Goal: Transaction & Acquisition: Obtain resource

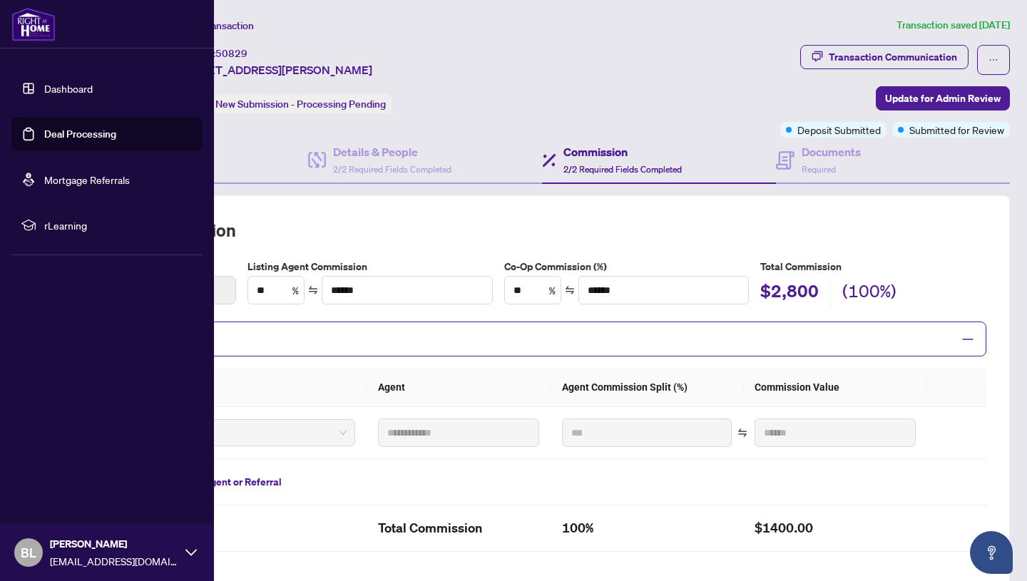
click at [64, 89] on link "Dashboard" at bounding box center [68, 88] width 49 height 13
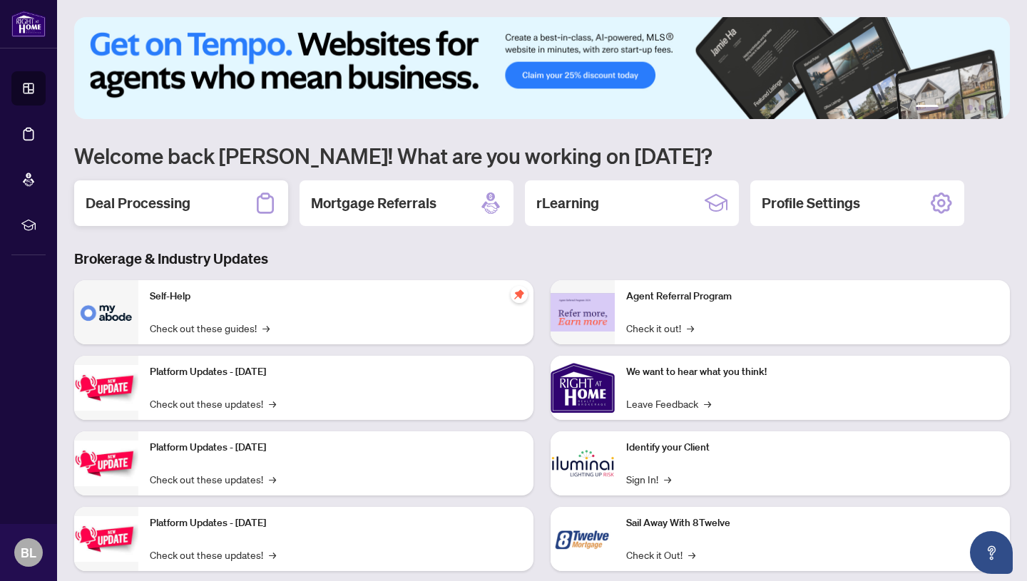
click at [163, 193] on h2 "Deal Processing" at bounding box center [138, 203] width 105 height 20
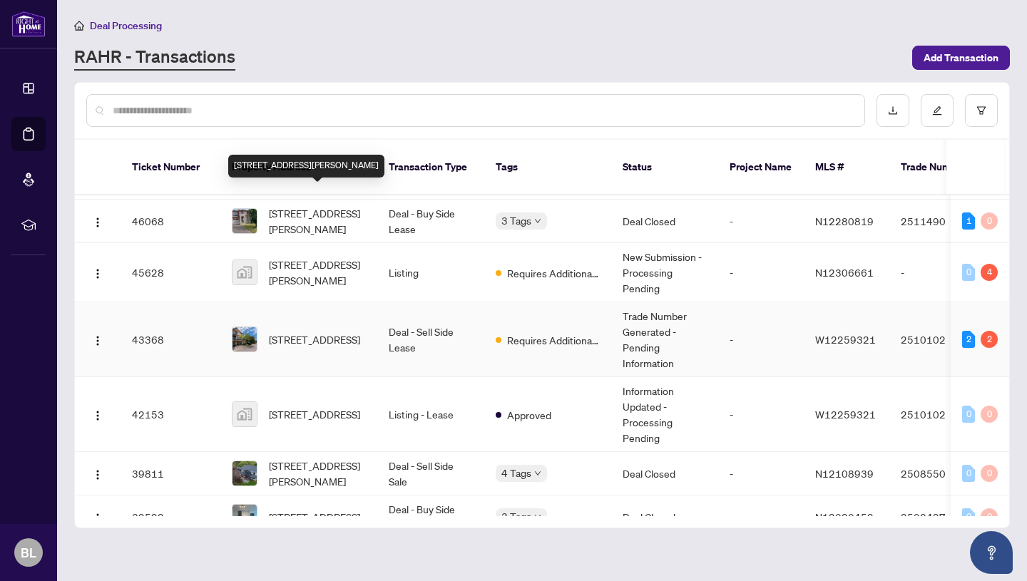
scroll to position [172, 0]
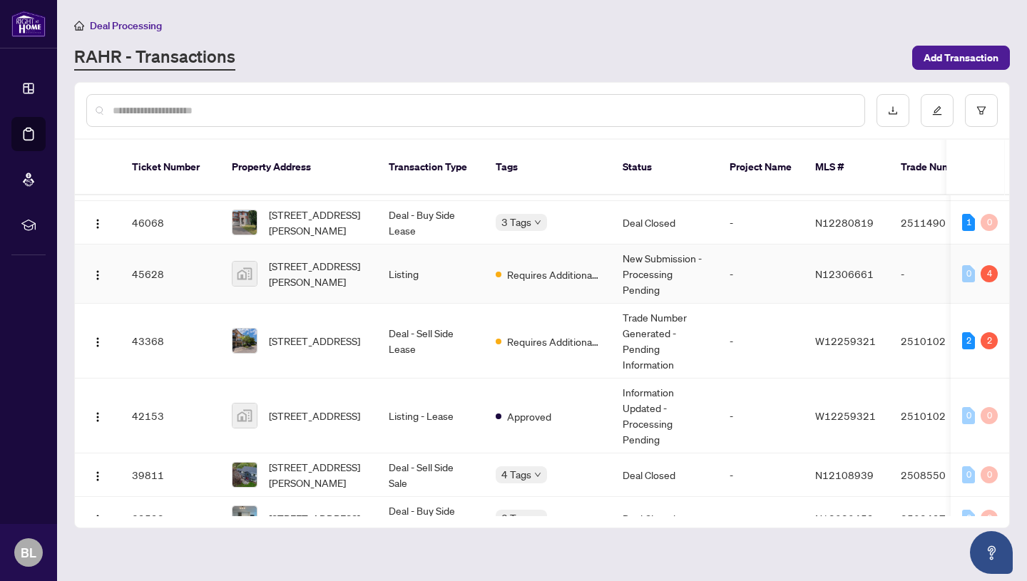
click at [196, 283] on td "45628" at bounding box center [171, 274] width 100 height 59
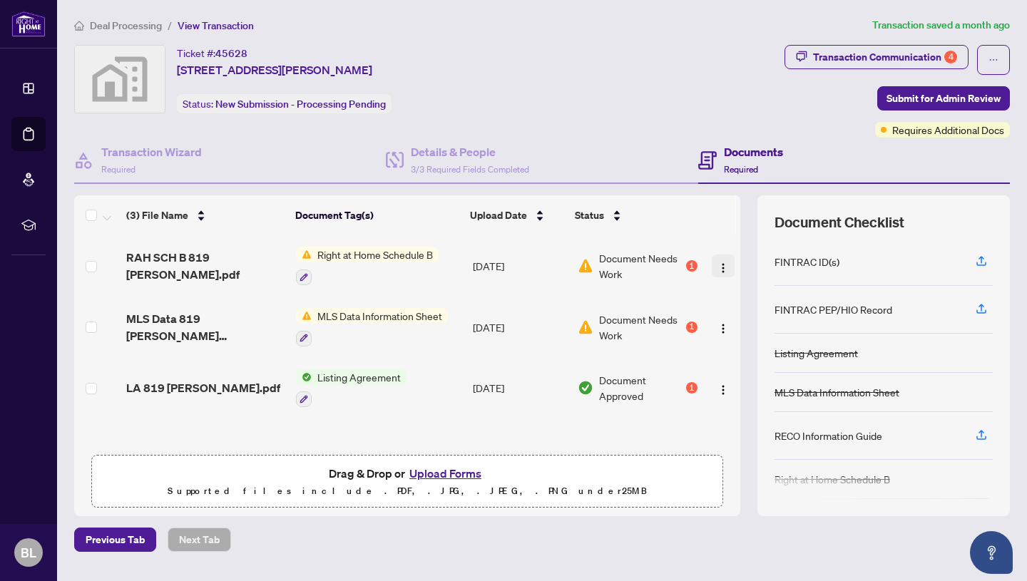
click at [723, 267] on img "button" at bounding box center [723, 267] width 11 height 11
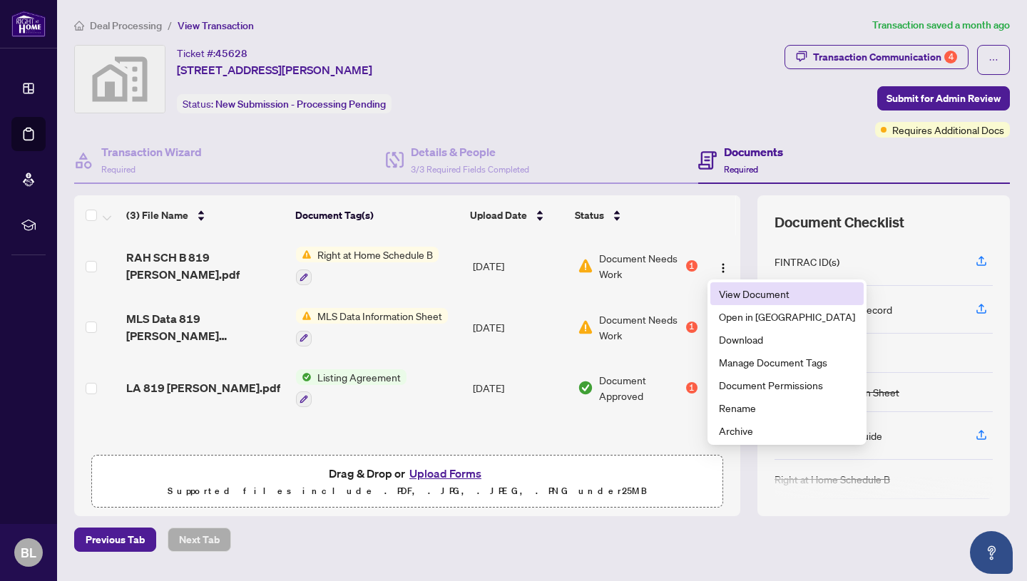
click at [730, 295] on span "View Document" at bounding box center [787, 294] width 136 height 16
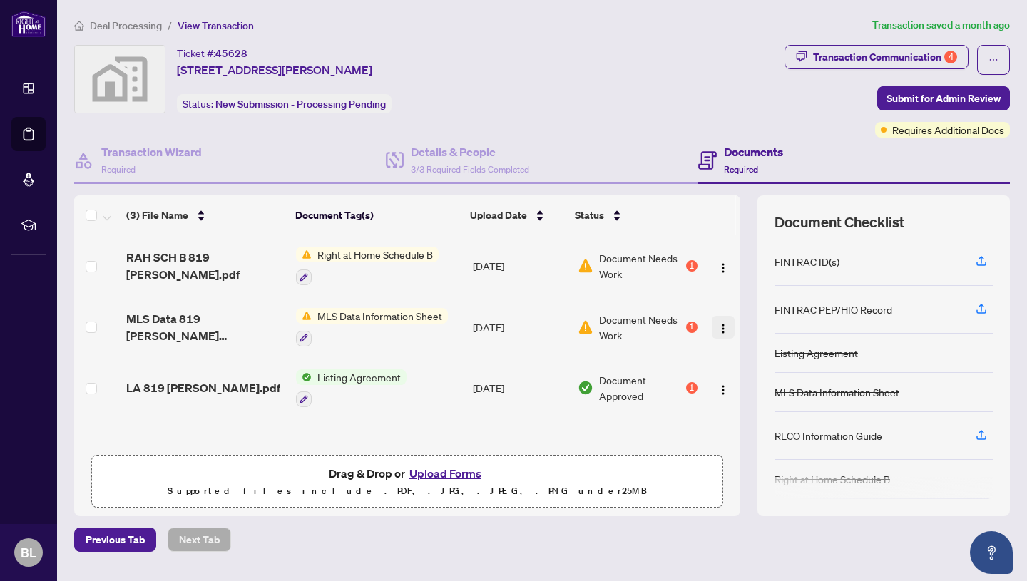
click at [719, 327] on img "button" at bounding box center [723, 328] width 11 height 11
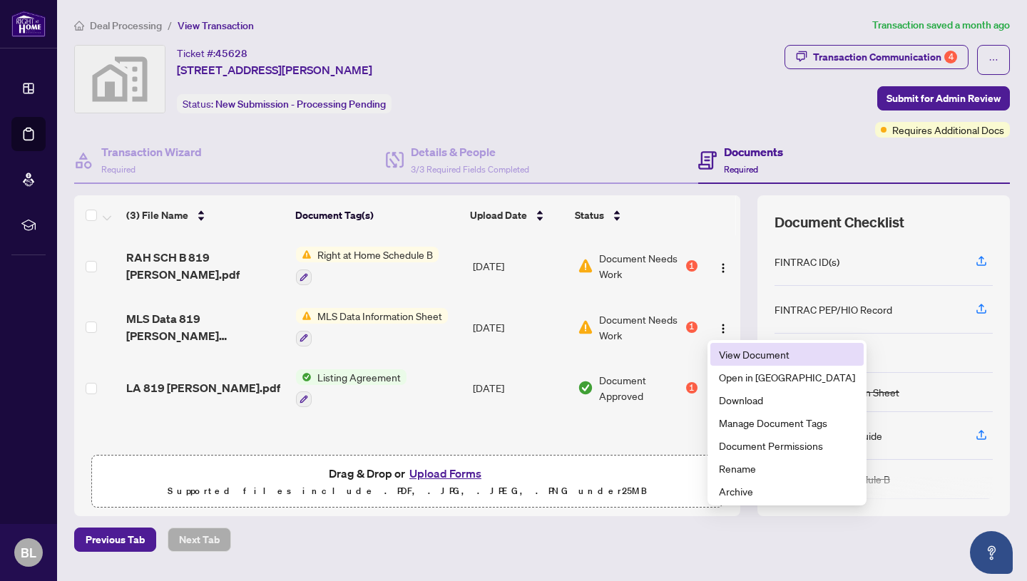
click at [736, 357] on span "View Document" at bounding box center [787, 355] width 136 height 16
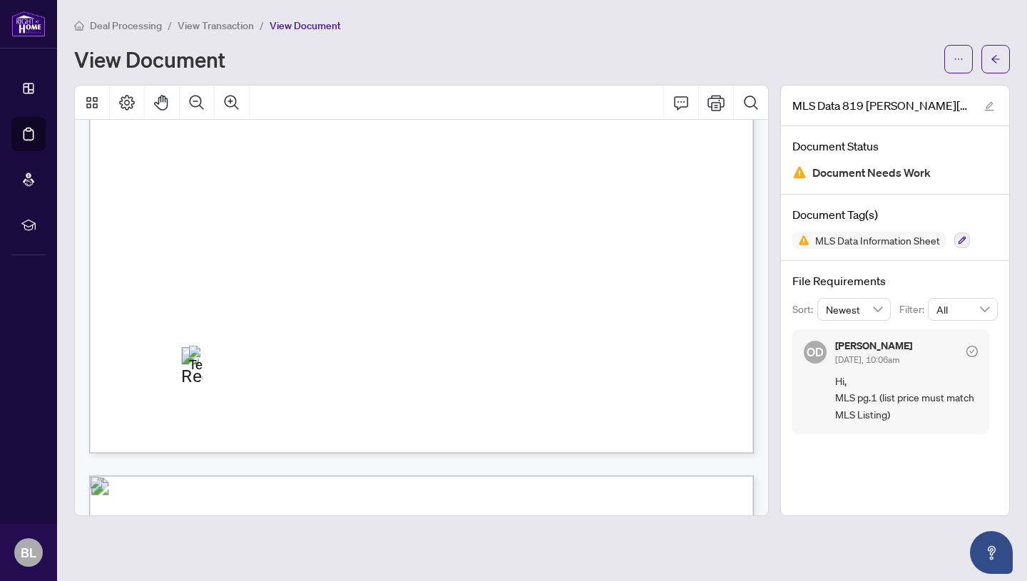
scroll to position [540, 0]
click at [195, 364] on div "Annotation: Text" at bounding box center [197, 368] width 16 height 42
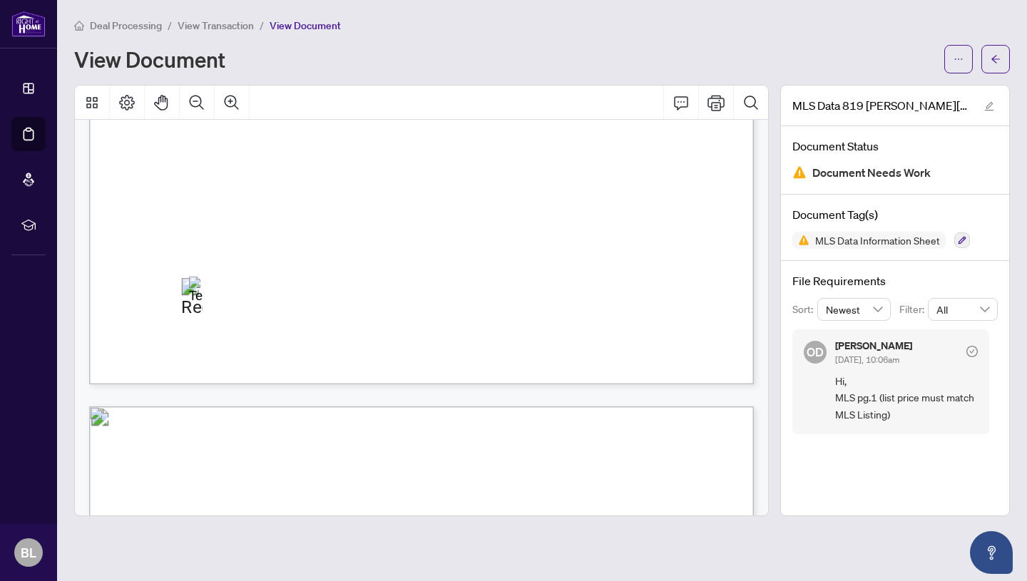
scroll to position [608, 0]
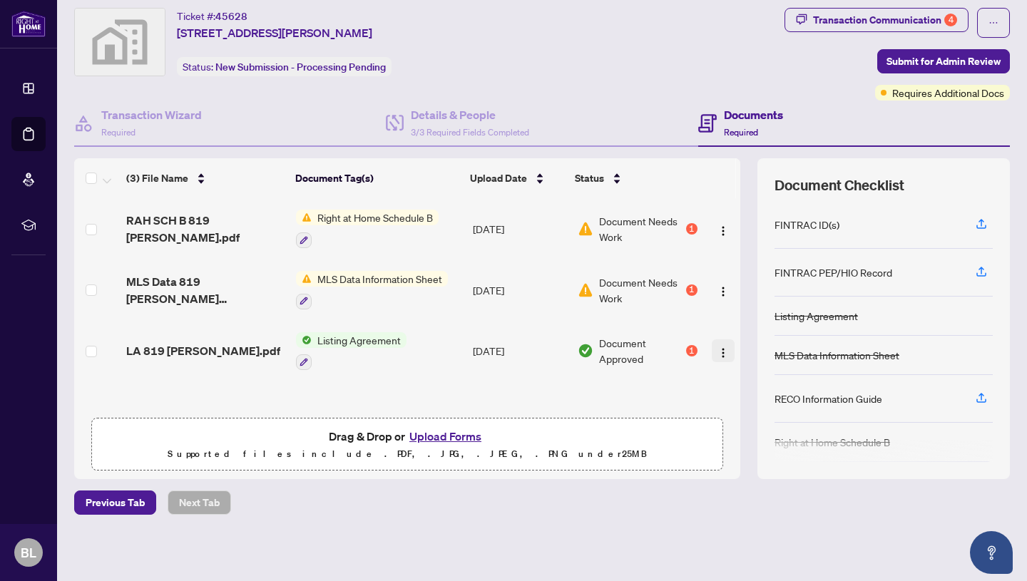
click at [720, 349] on img "button" at bounding box center [723, 352] width 11 height 11
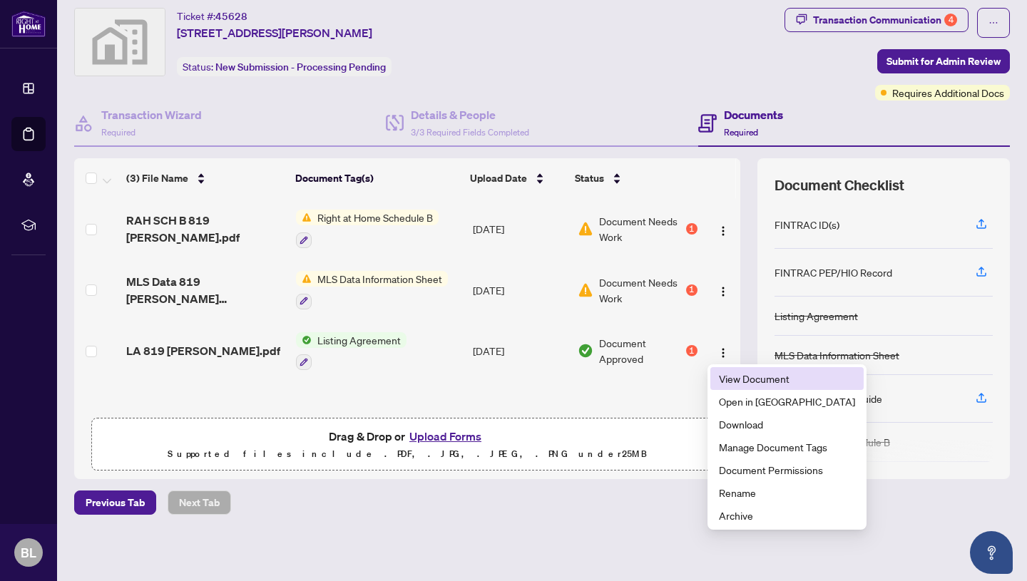
click at [733, 382] on span "View Document" at bounding box center [787, 379] width 136 height 16
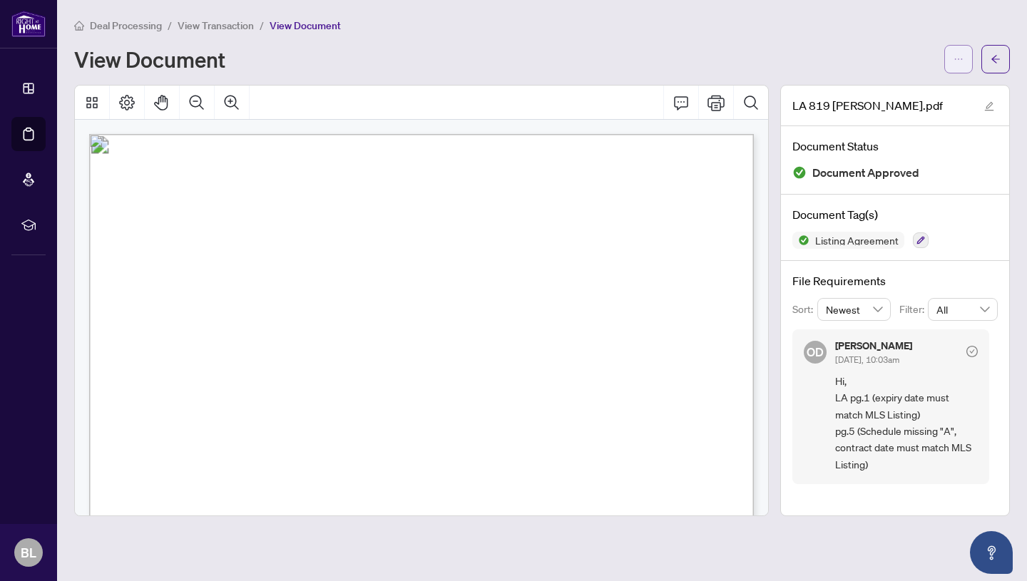
click at [952, 62] on button "button" at bounding box center [958, 59] width 29 height 29
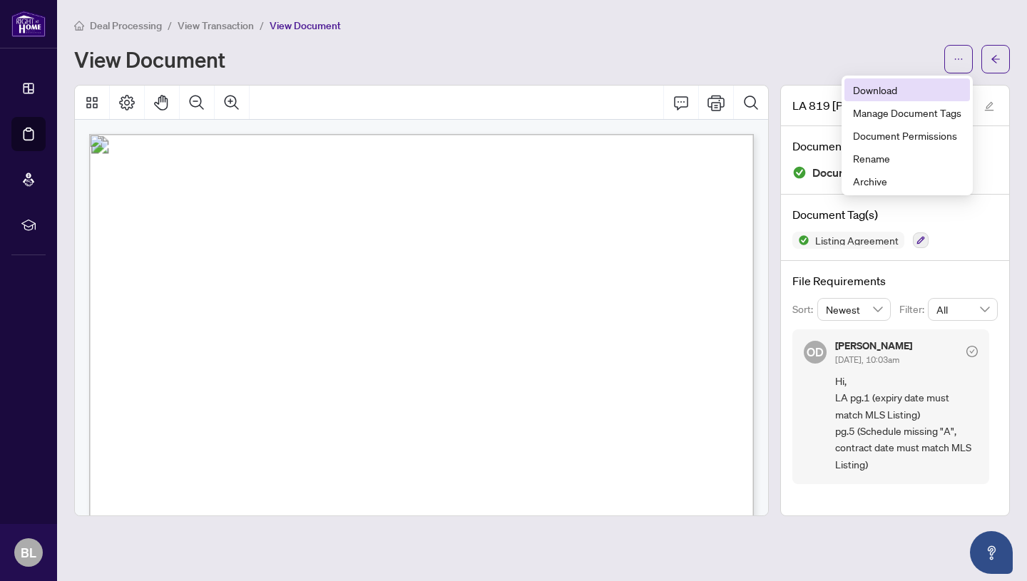
click at [862, 87] on span "Download" at bounding box center [907, 90] width 108 height 16
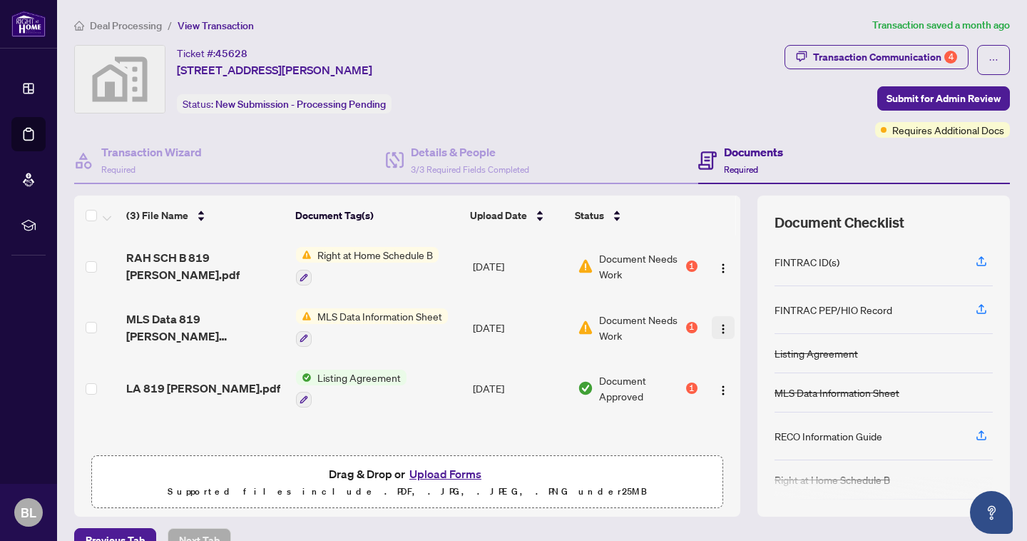
click at [719, 325] on img "button" at bounding box center [723, 328] width 11 height 11
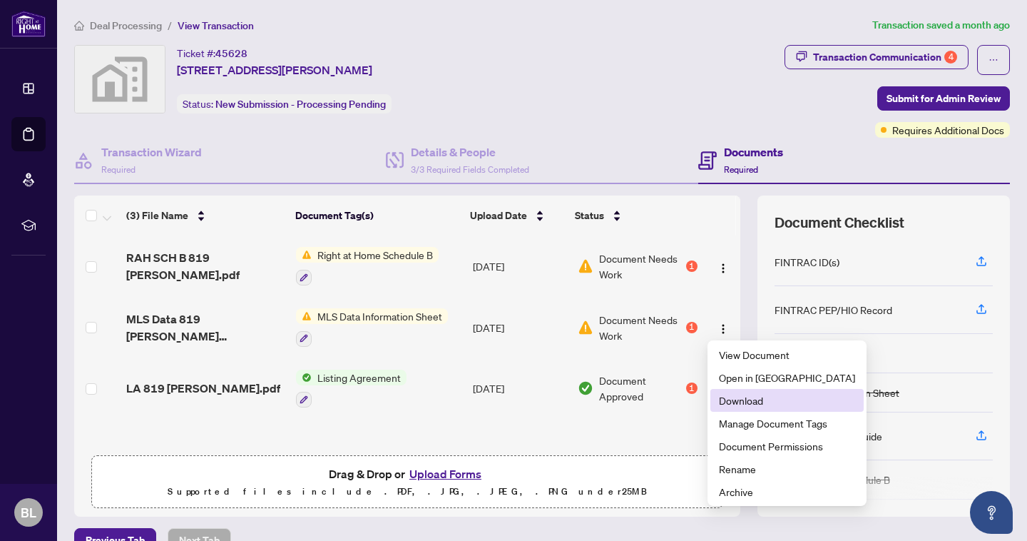
click at [741, 397] on span "Download" at bounding box center [787, 400] width 136 height 16
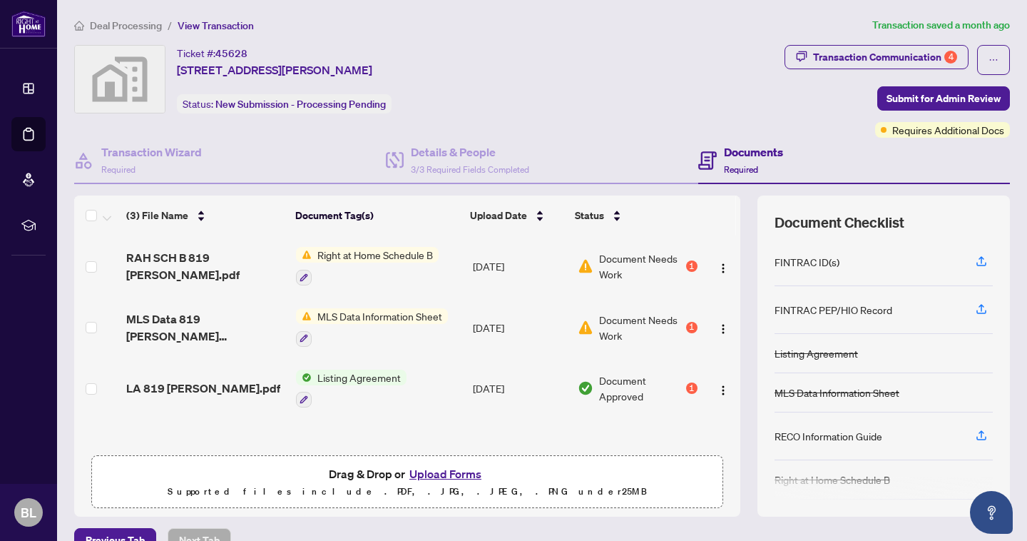
click at [389, 385] on div "Listing Agreement" at bounding box center [351, 388] width 111 height 39
click at [718, 386] on img "button" at bounding box center [723, 389] width 11 height 11
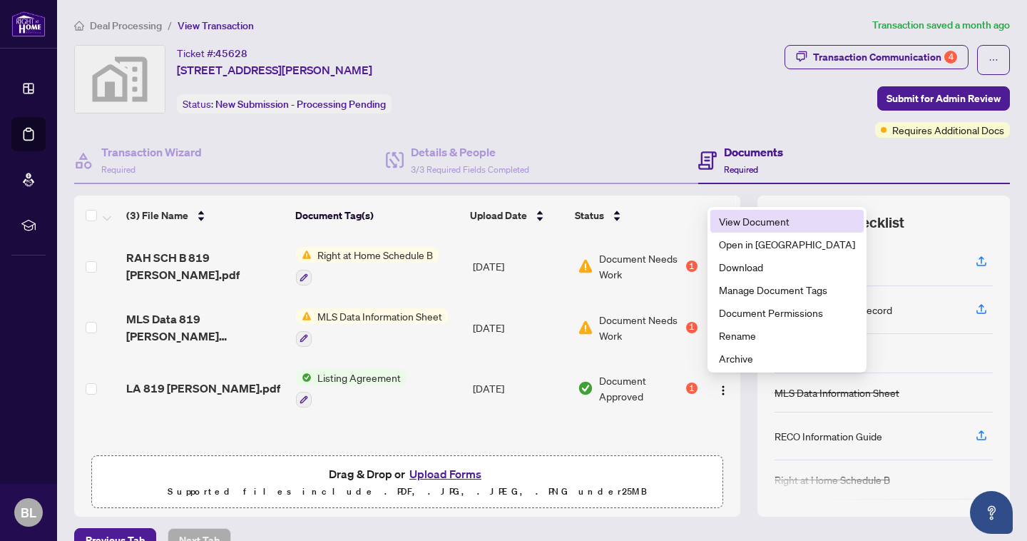
click at [757, 223] on span "View Document" at bounding box center [787, 221] width 136 height 16
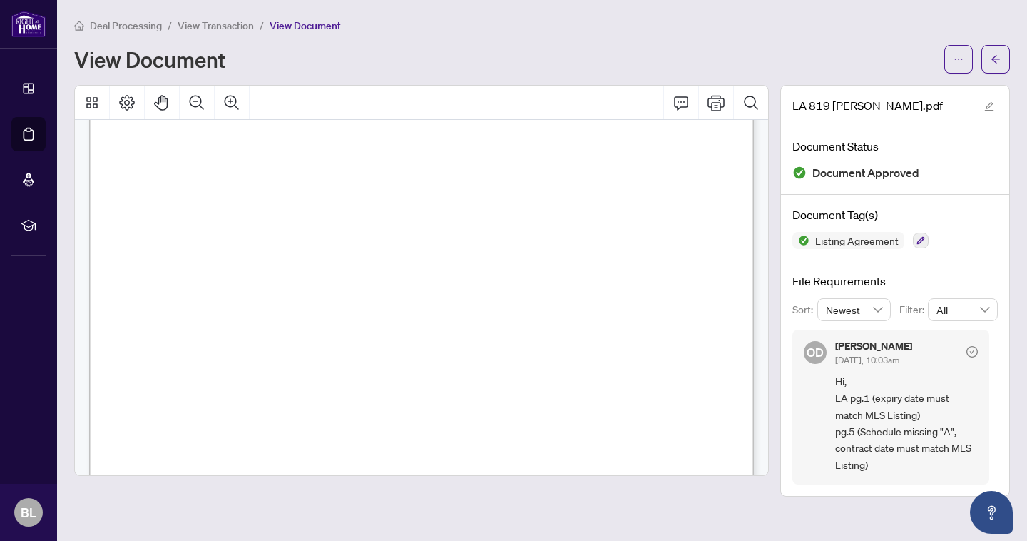
scroll to position [80, 0]
